Goal: Task Accomplishment & Management: Use online tool/utility

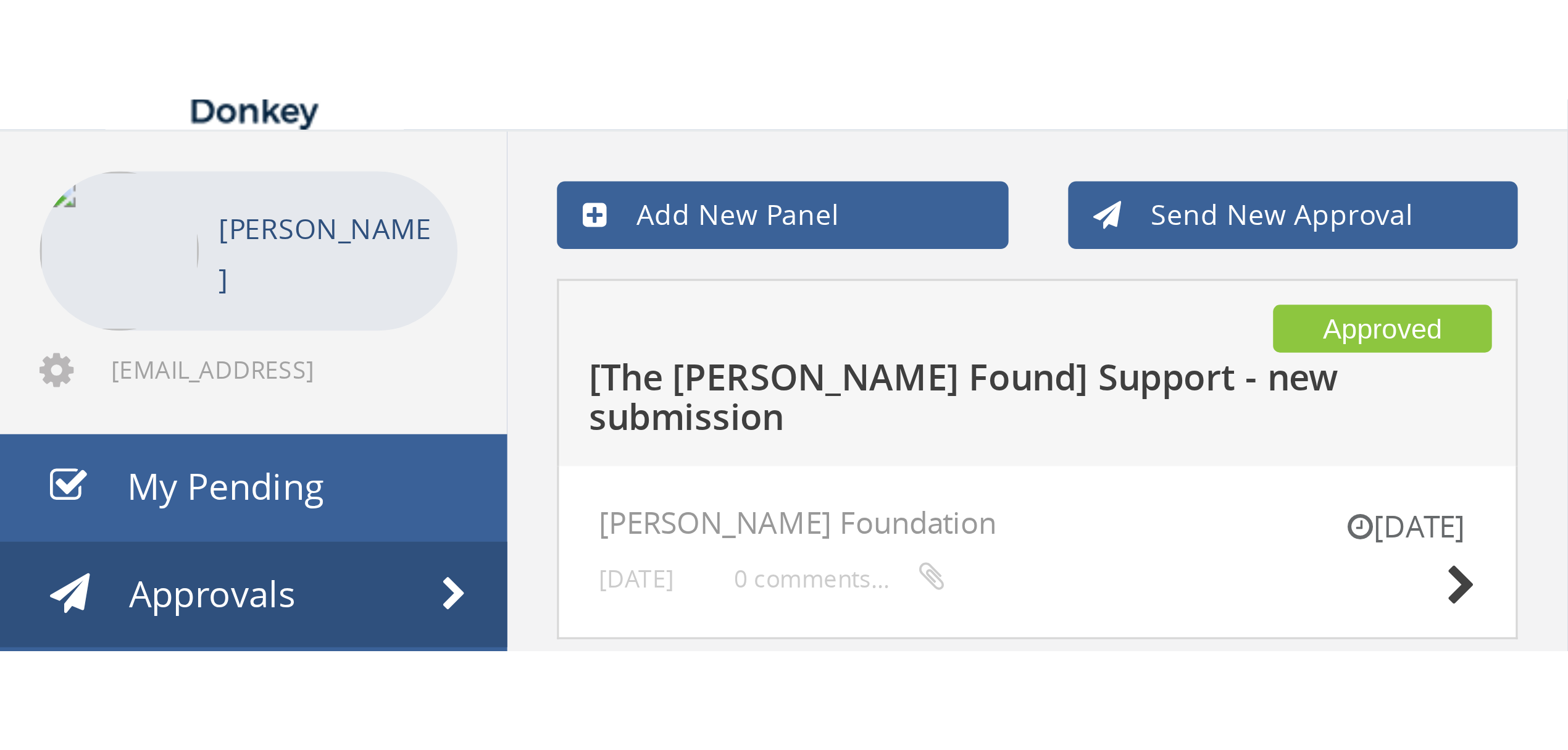
scroll to position [40, 0]
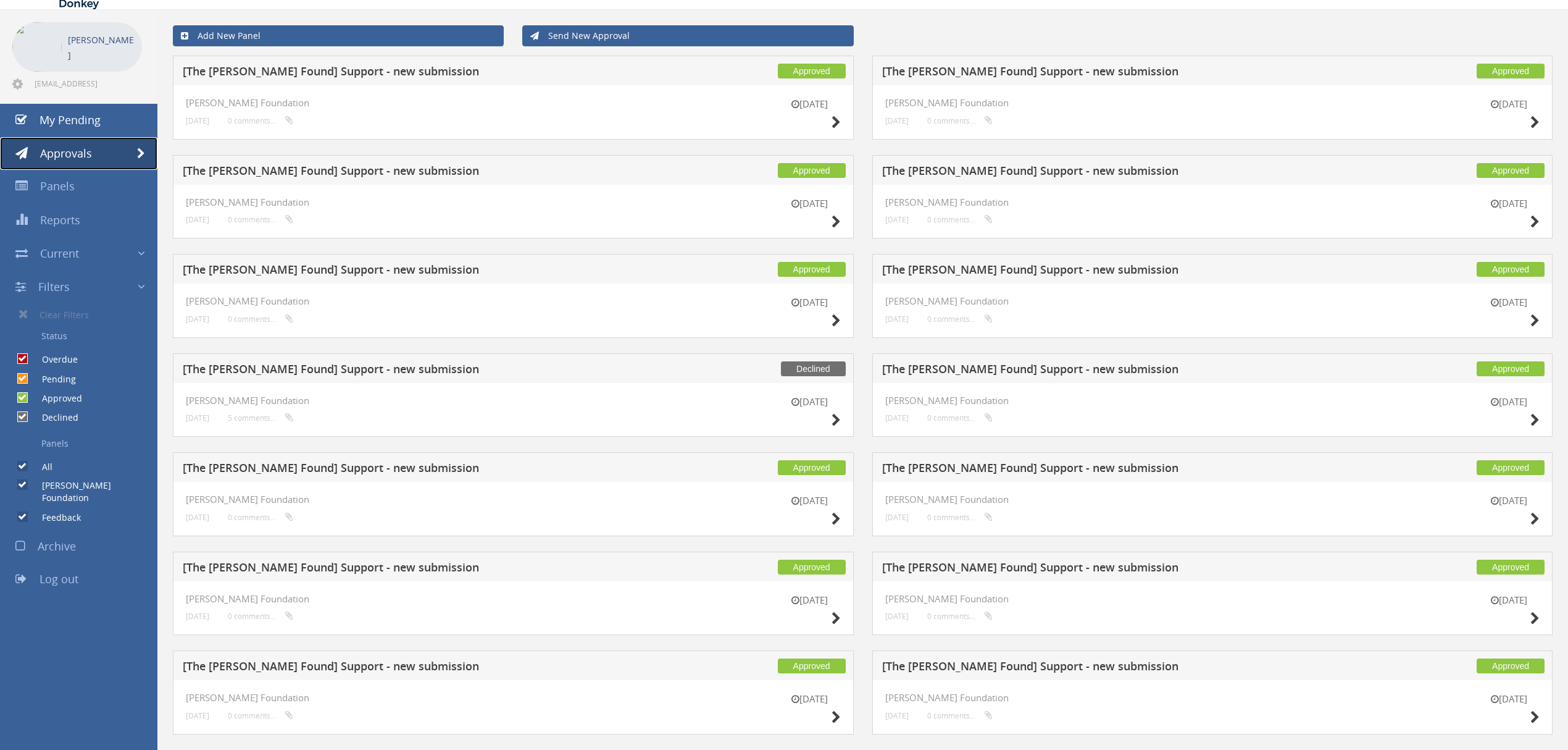
click at [141, 148] on span at bounding box center [141, 154] width 8 height 11
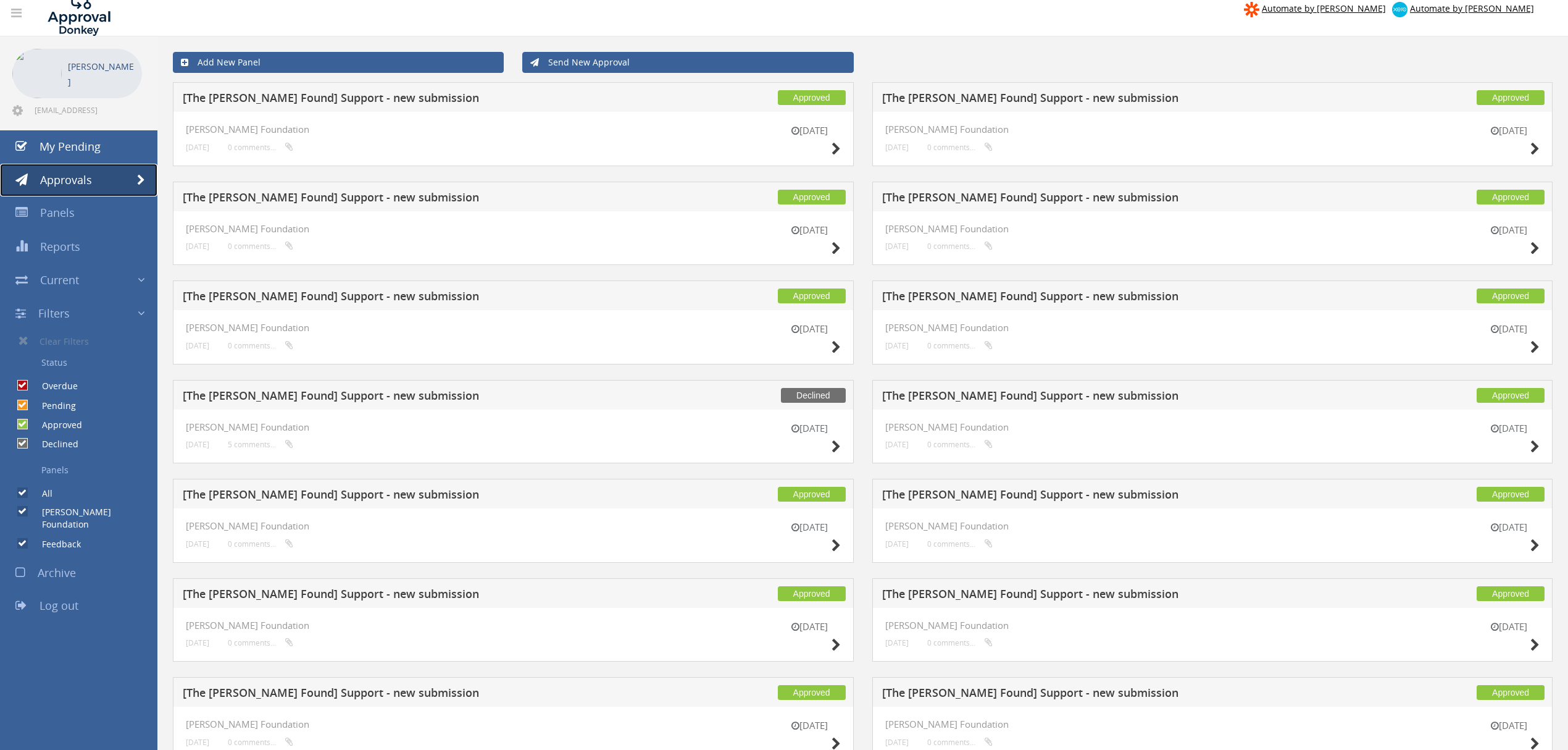
scroll to position [0, 0]
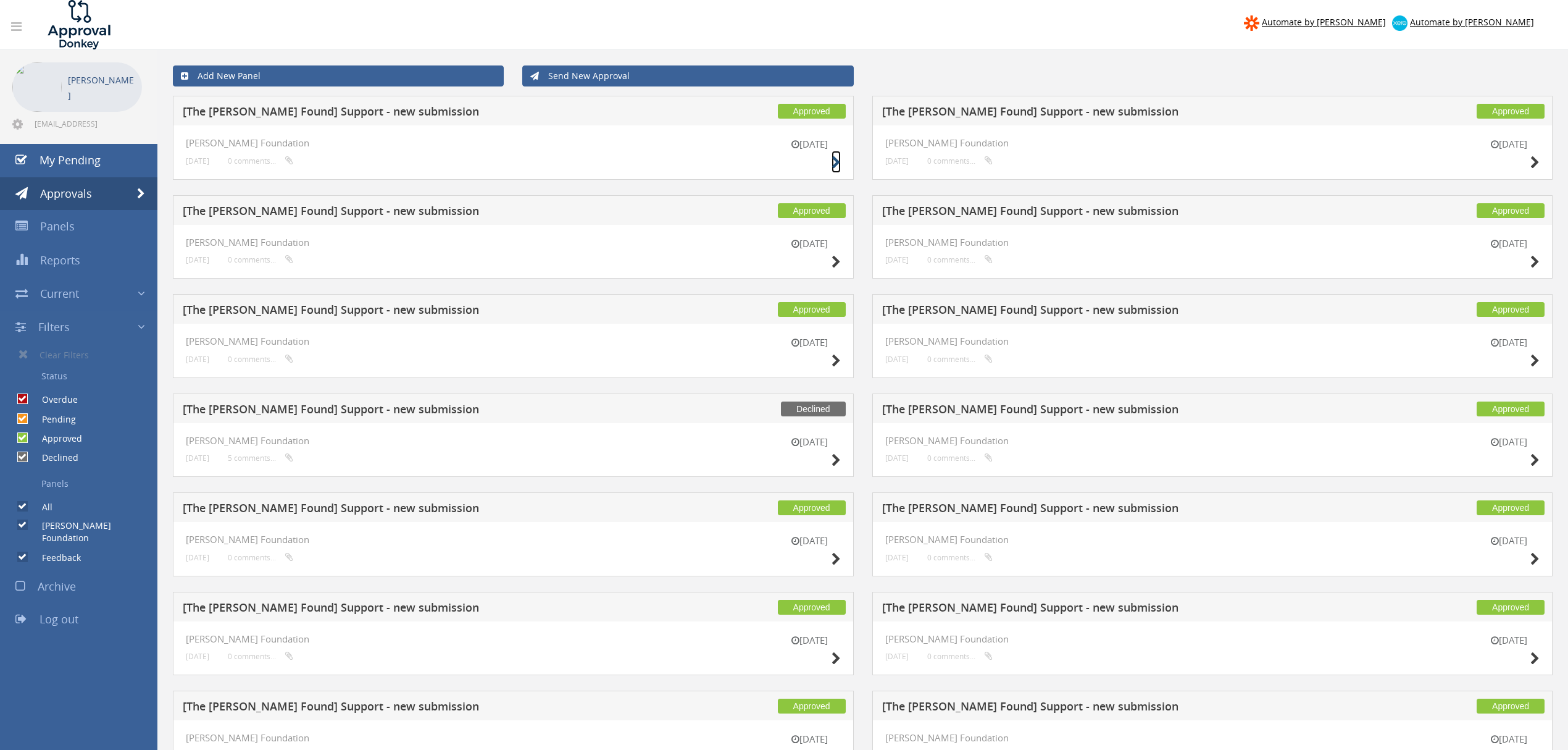
click at [486, 159] on icon at bounding box center [836, 163] width 10 height 13
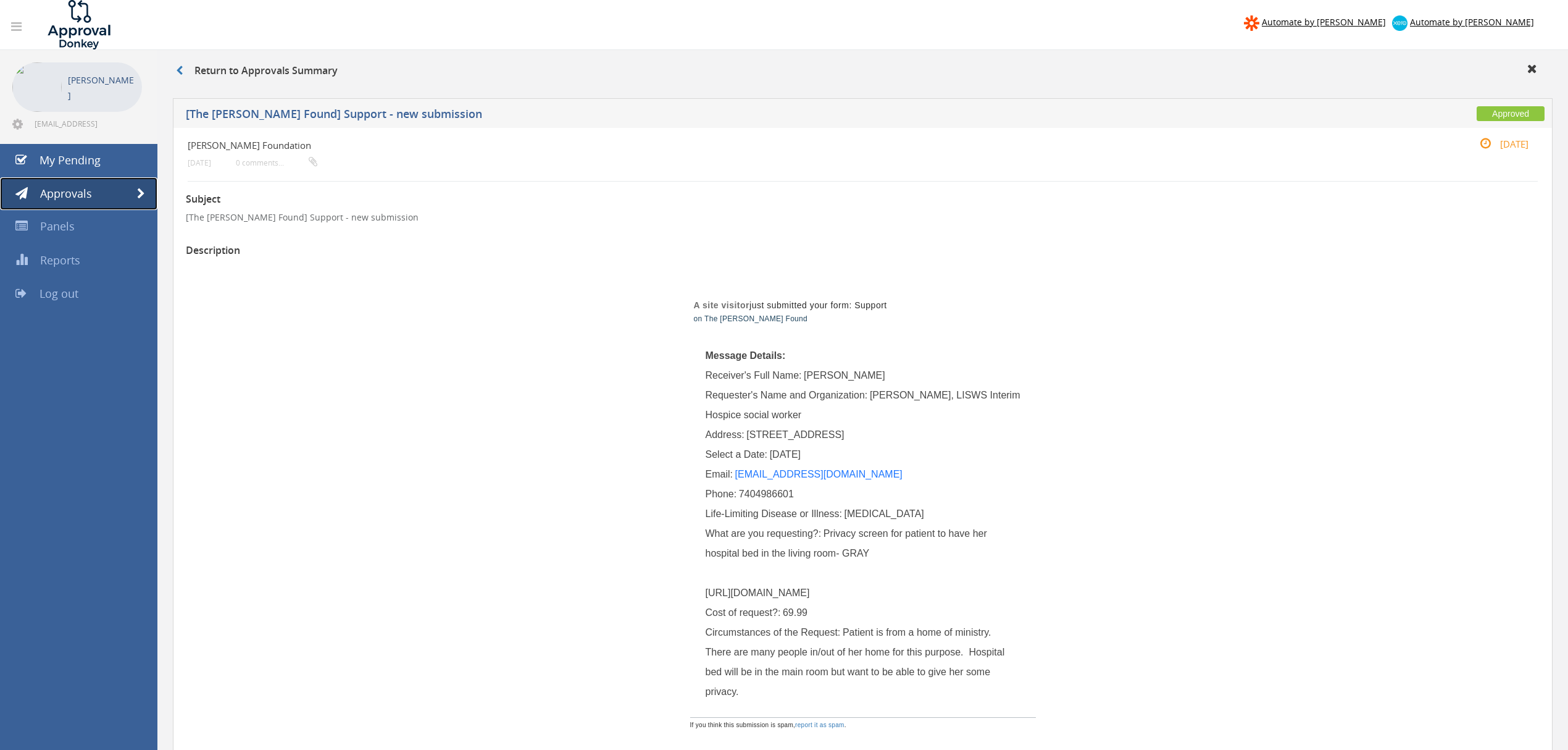
click at [133, 185] on link "Approvals" at bounding box center [79, 194] width 157 height 33
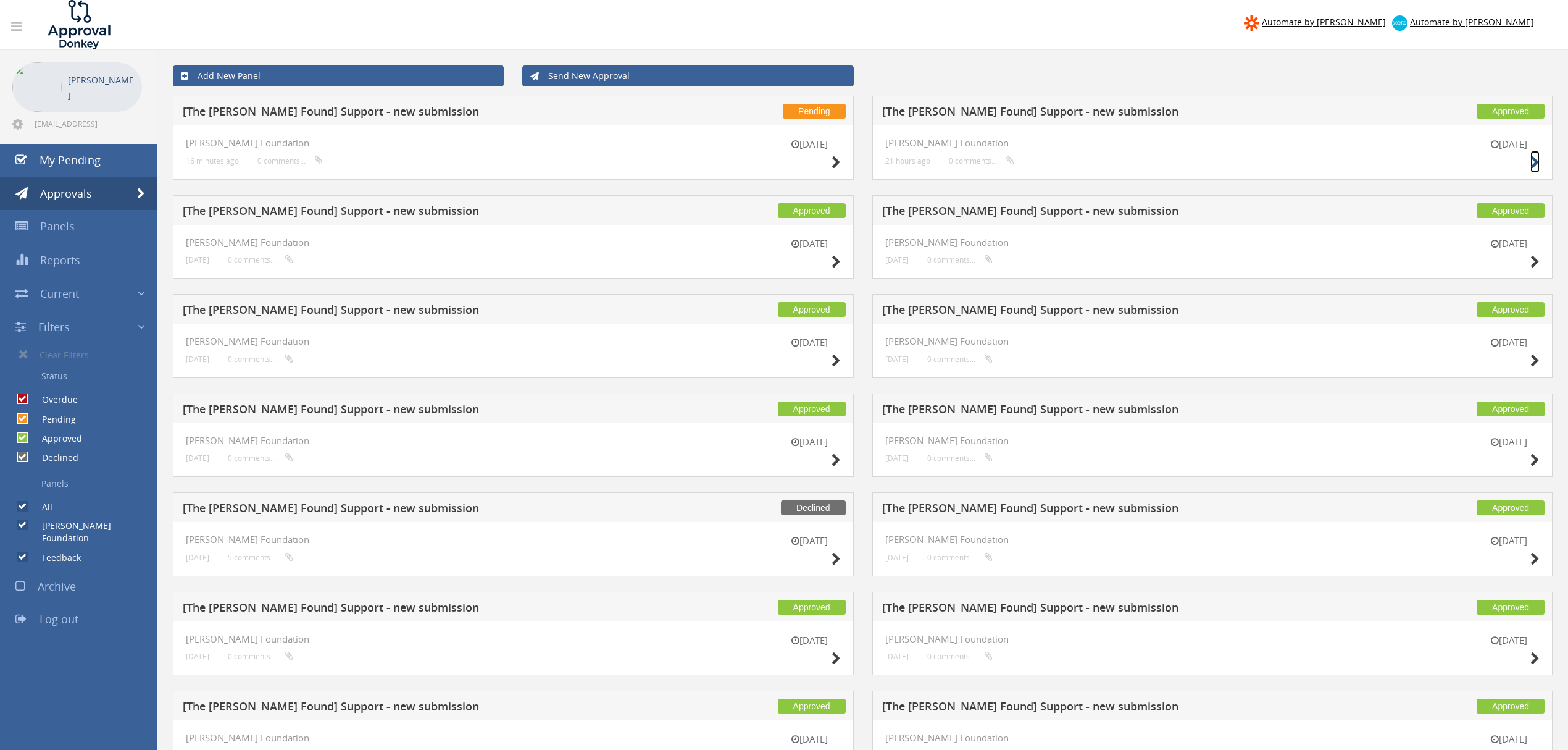
click at [1531, 160] on icon at bounding box center [1535, 163] width 10 height 13
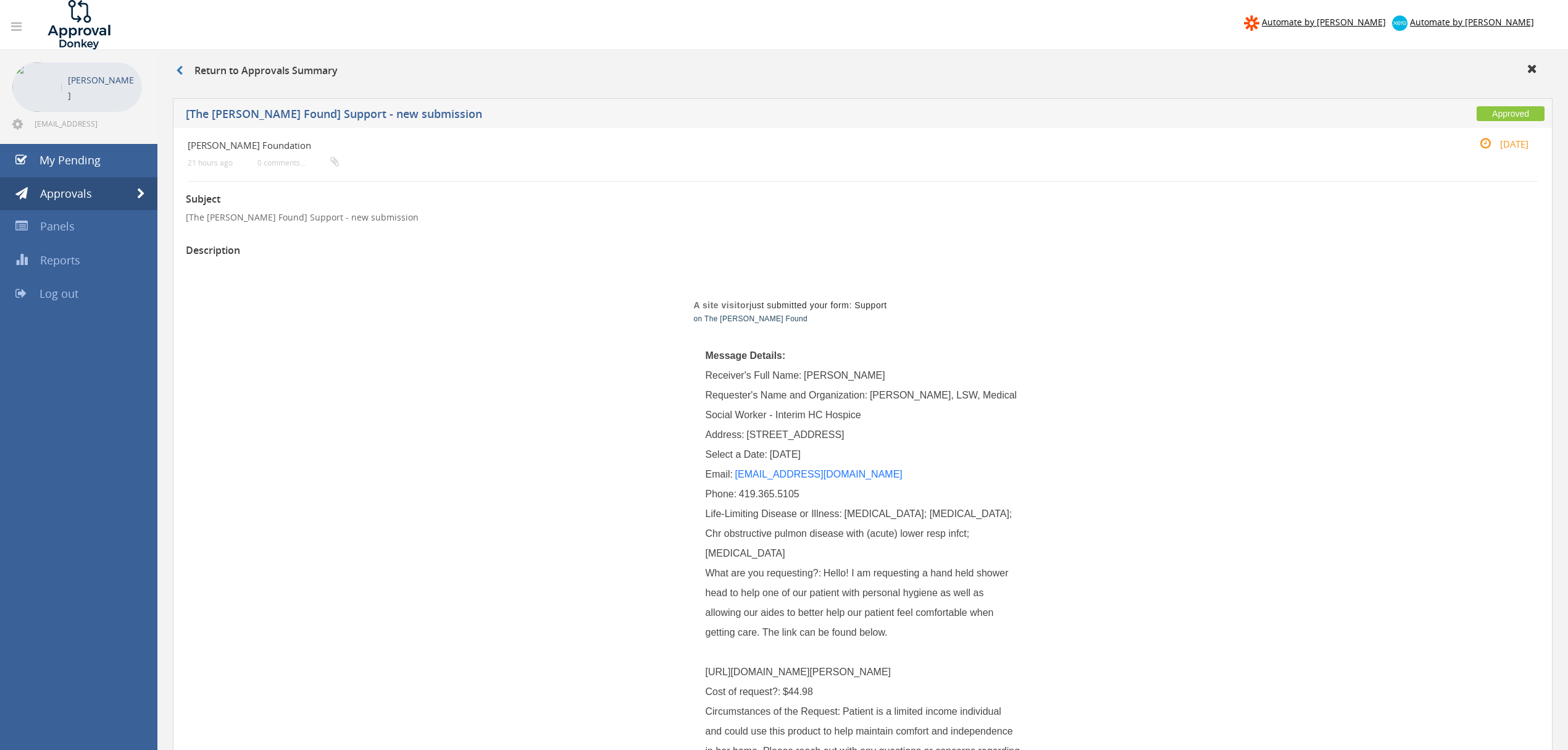
scroll to position [82, 0]
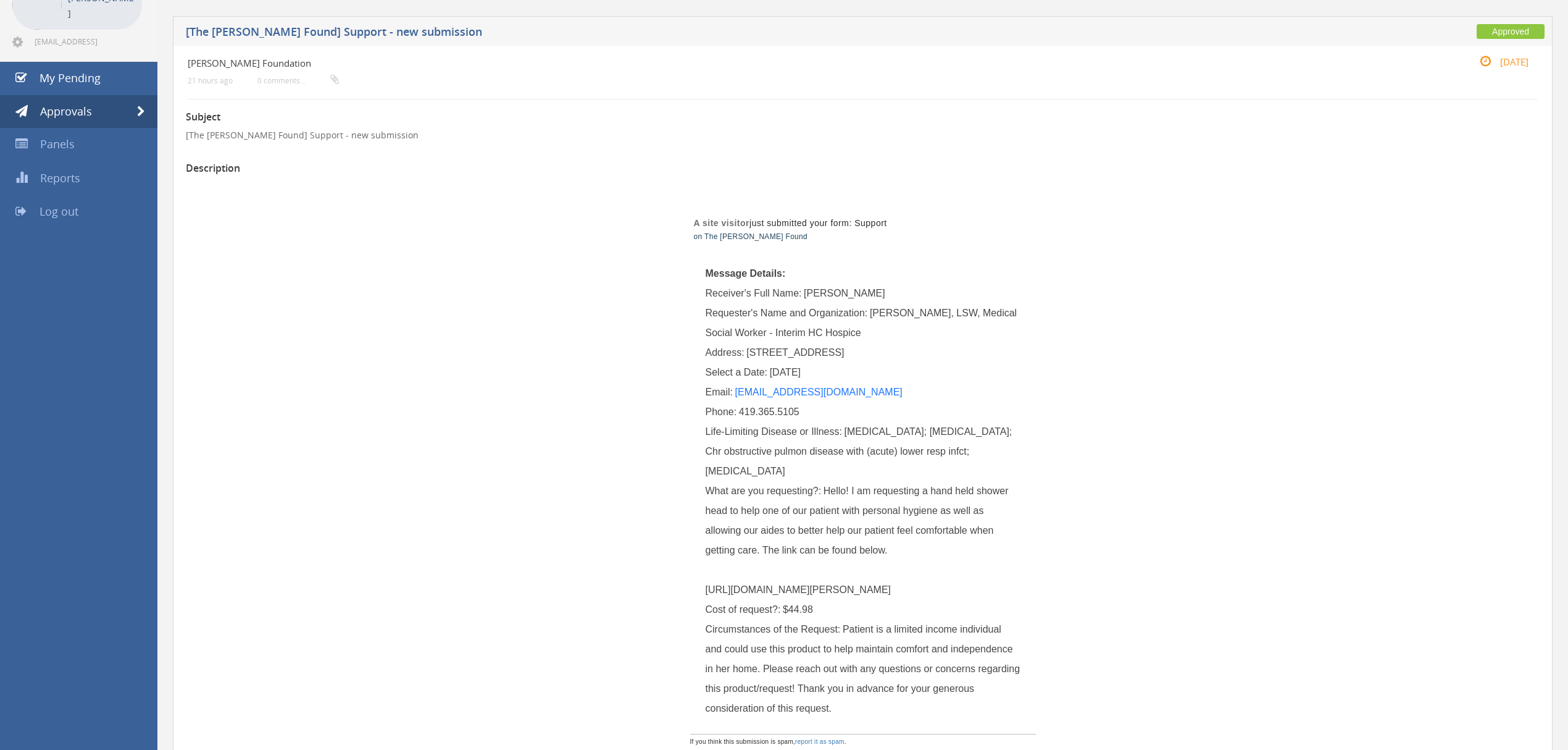
drag, startPoint x: 705, startPoint y: 589, endPoint x: 848, endPoint y: 615, distance: 145.3
click at [848, 600] on div "What are you requesting?: Hello! I am requesting a hand held shower head to hel…" at bounding box center [863, 540] width 315 height 118
copy span "https://www.amazon.com/gp/product/B0BSHHNNFQ/ref=sw_img_1?smid=ATVPDKIKX0DER&th…"
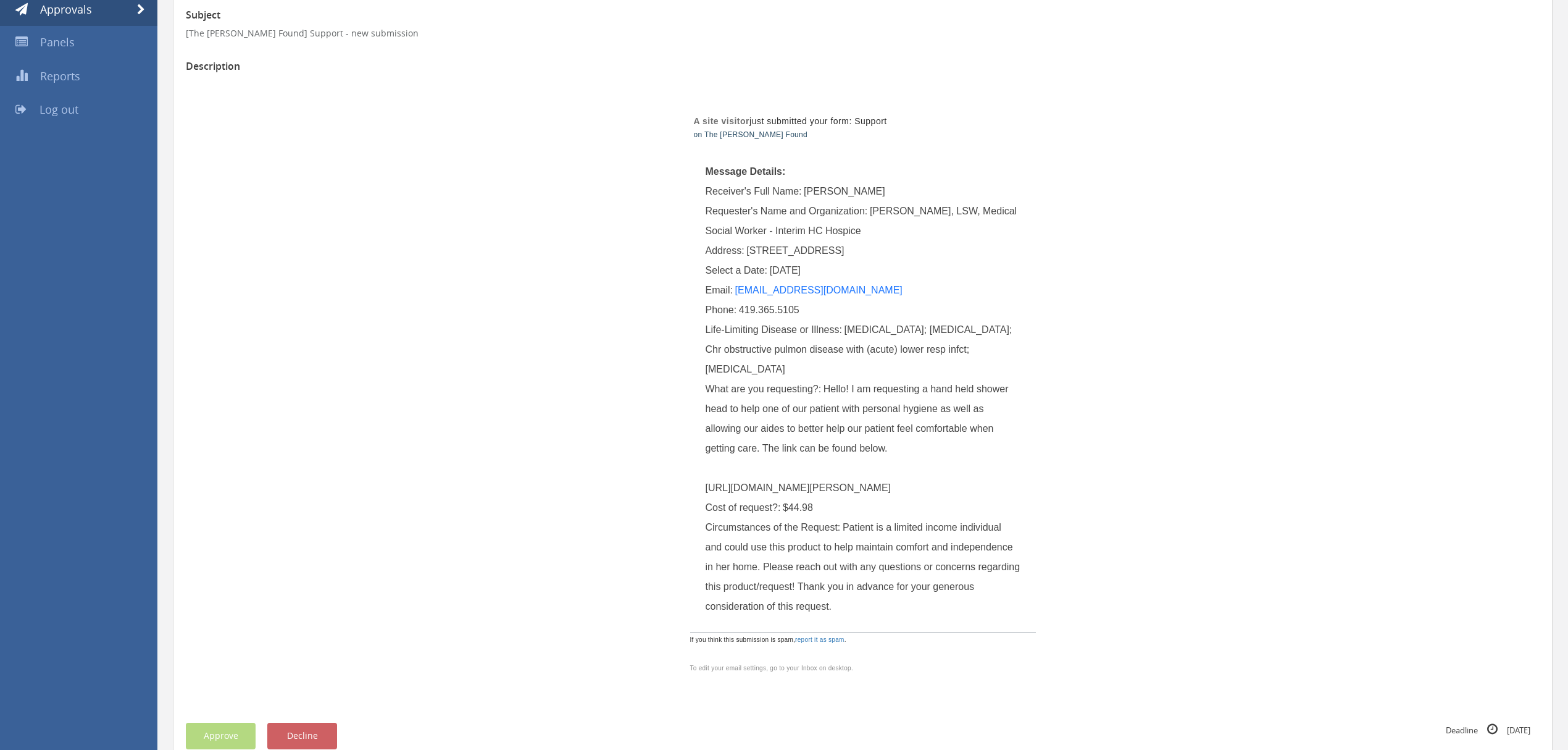
scroll to position [0, 0]
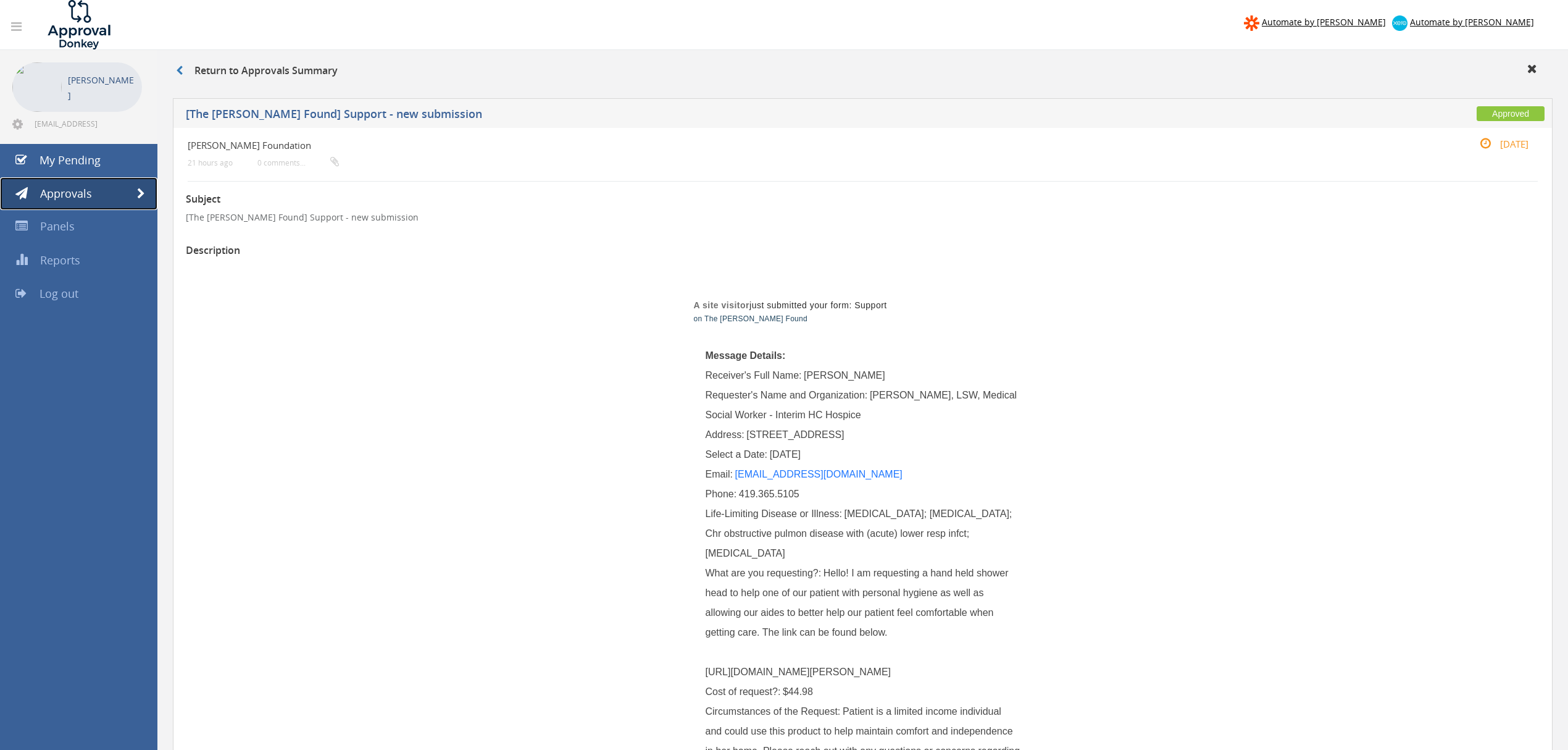
click at [140, 194] on span at bounding box center [141, 194] width 8 height 11
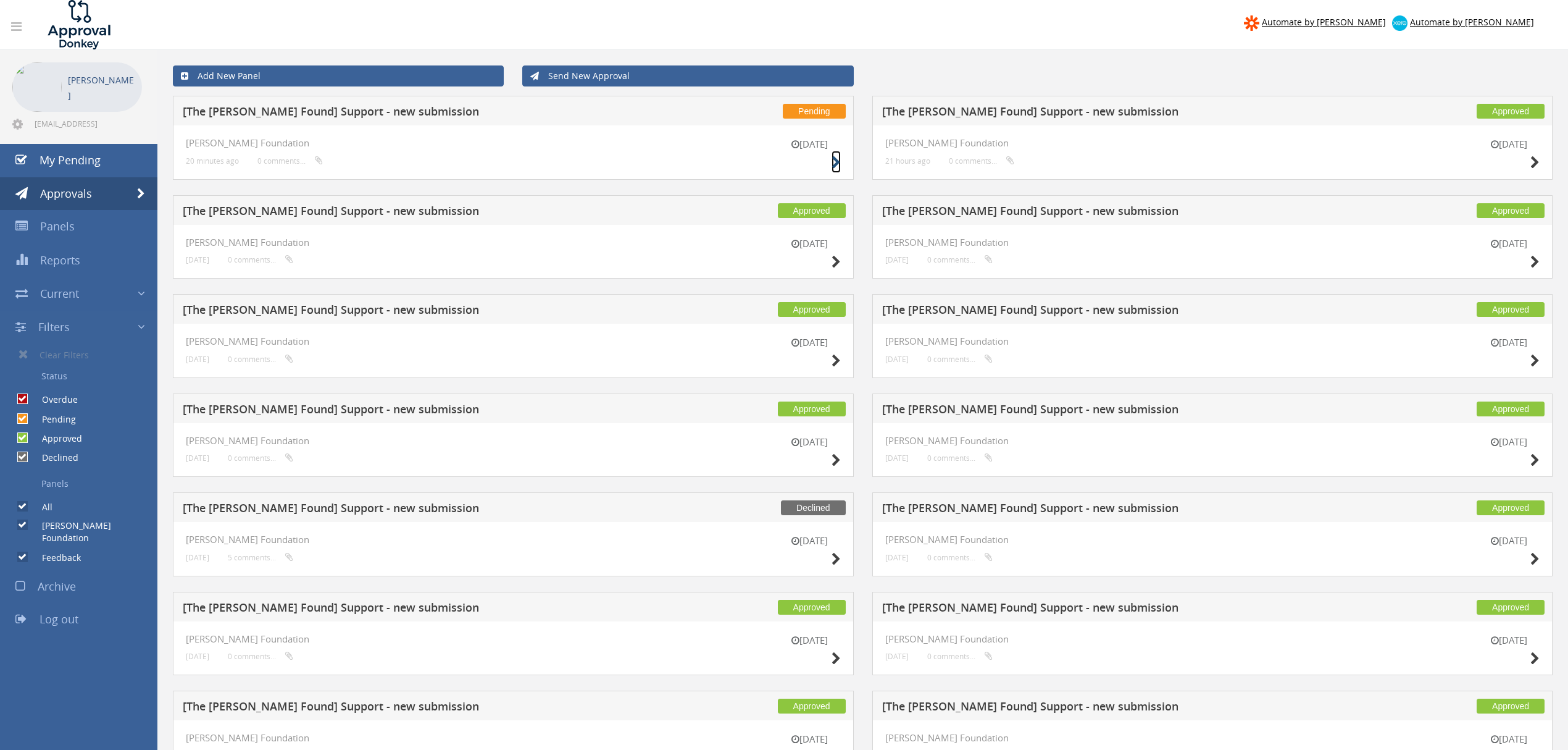
click at [838, 159] on icon at bounding box center [836, 163] width 10 height 13
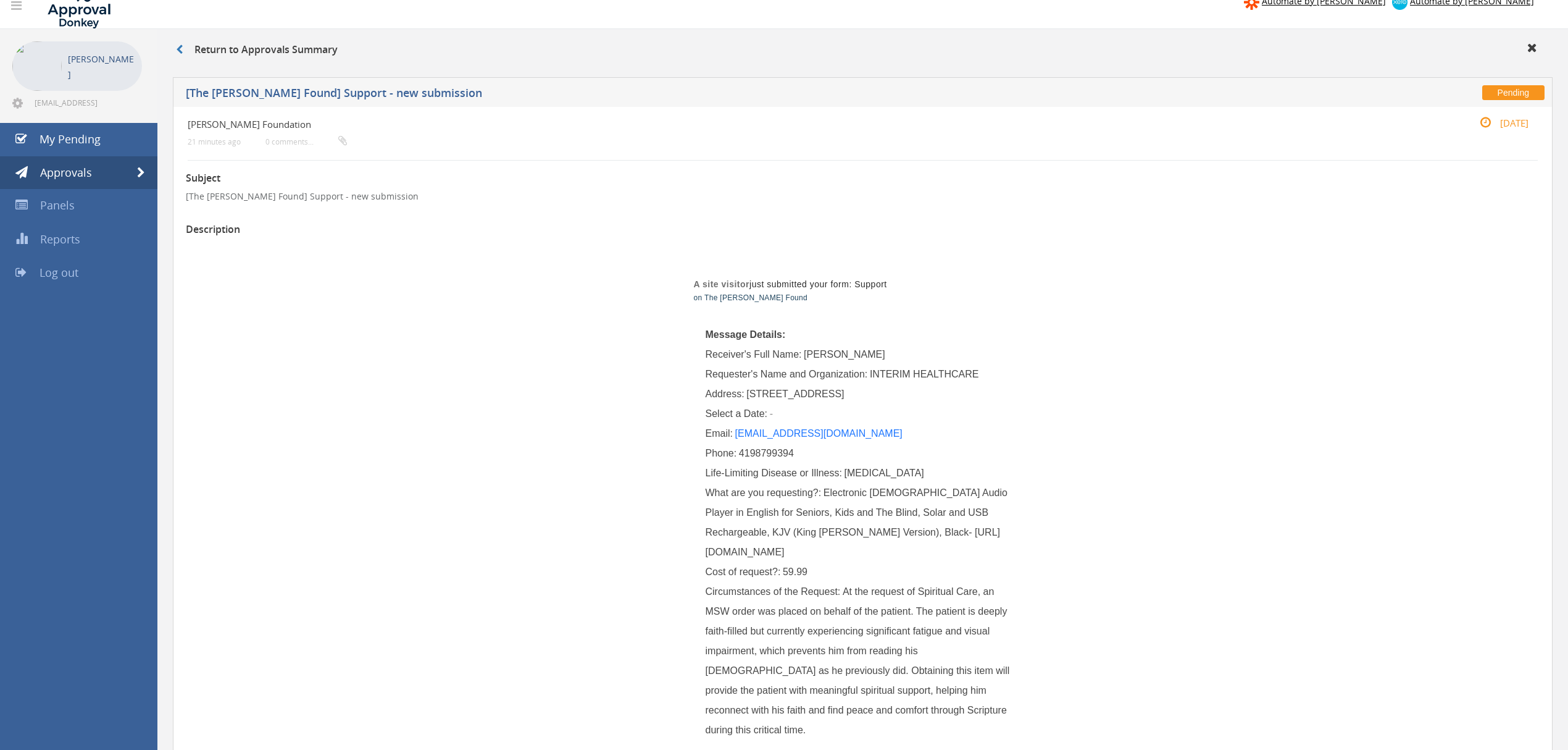
scroll to position [15, 0]
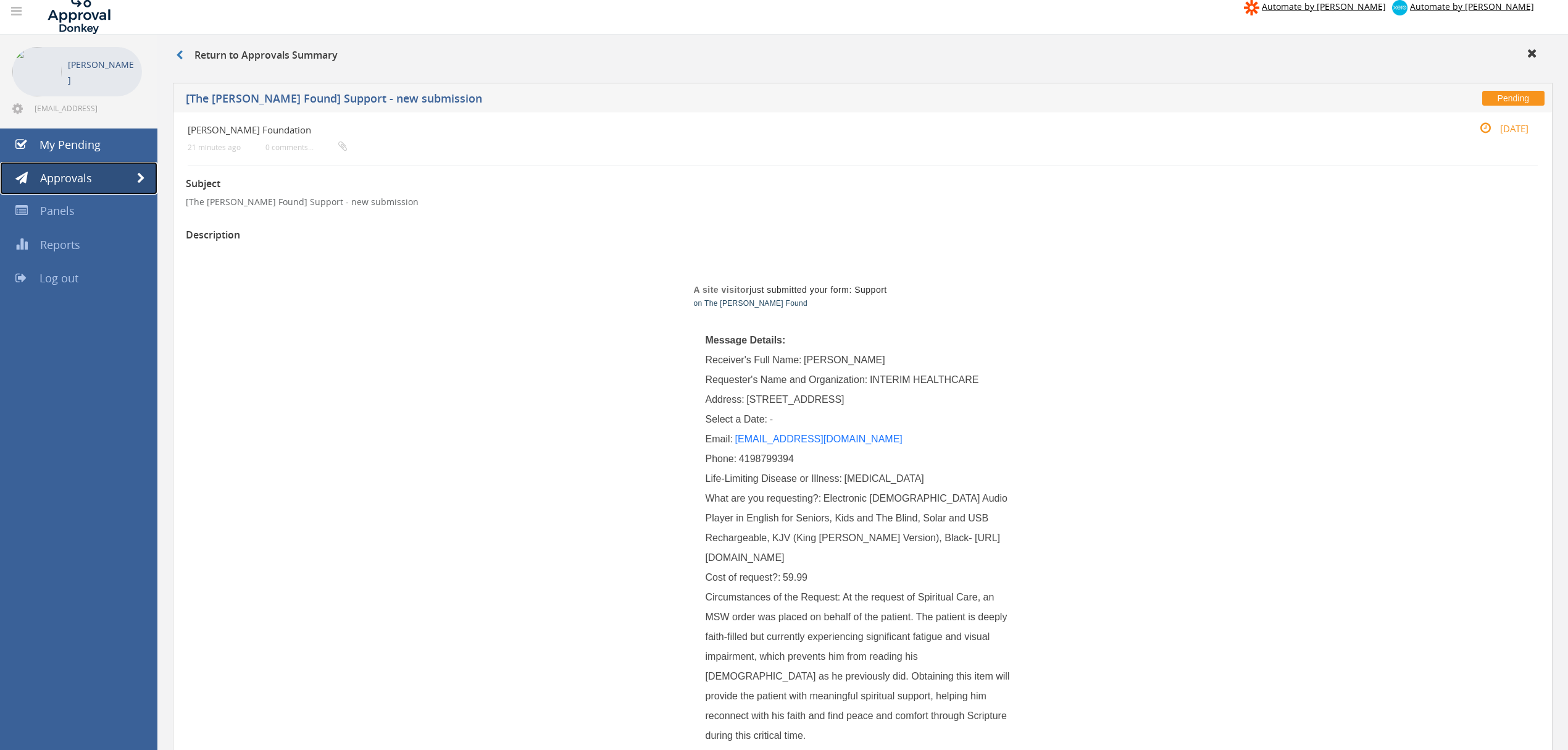
click at [142, 173] on span at bounding box center [141, 179] width 8 height 11
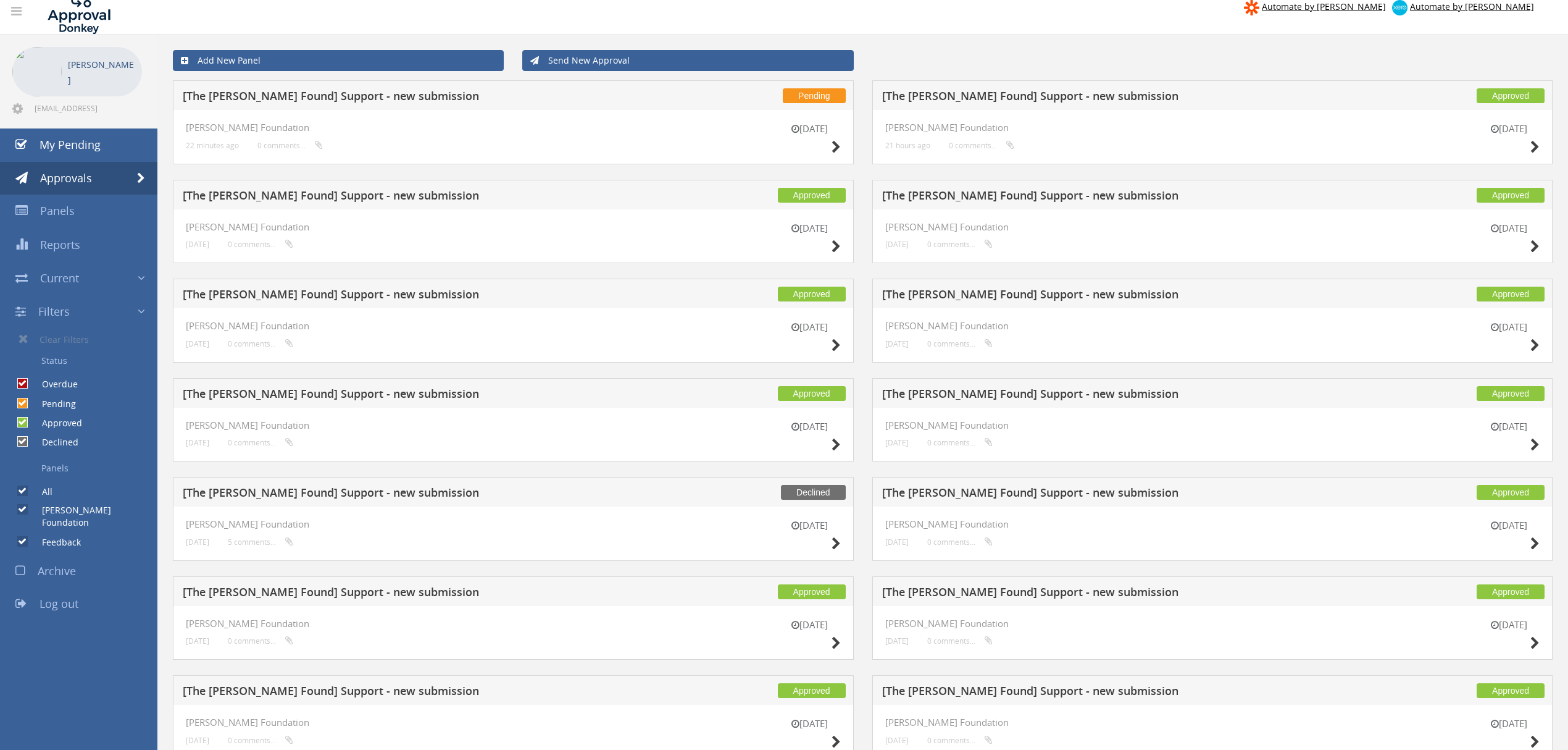
click at [1542, 140] on div "17 Aug Mary Grace Foundation 21 hours ago 0 comments..." at bounding box center [1213, 137] width 681 height 54
click at [1536, 144] on icon at bounding box center [1535, 147] width 10 height 13
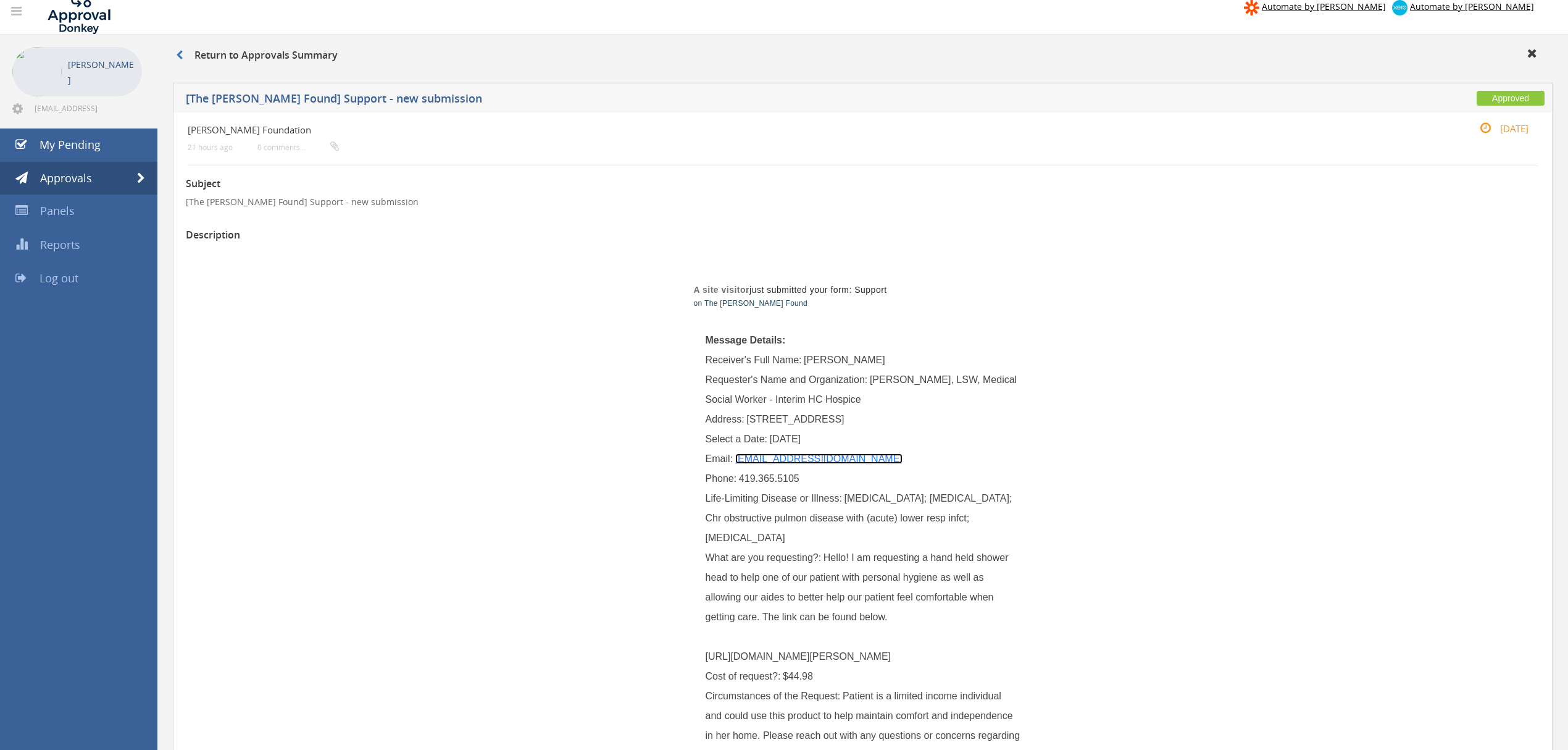
click at [809, 457] on link "kroehm@interim-health.com" at bounding box center [819, 458] width 167 height 10
